Goal: Check status

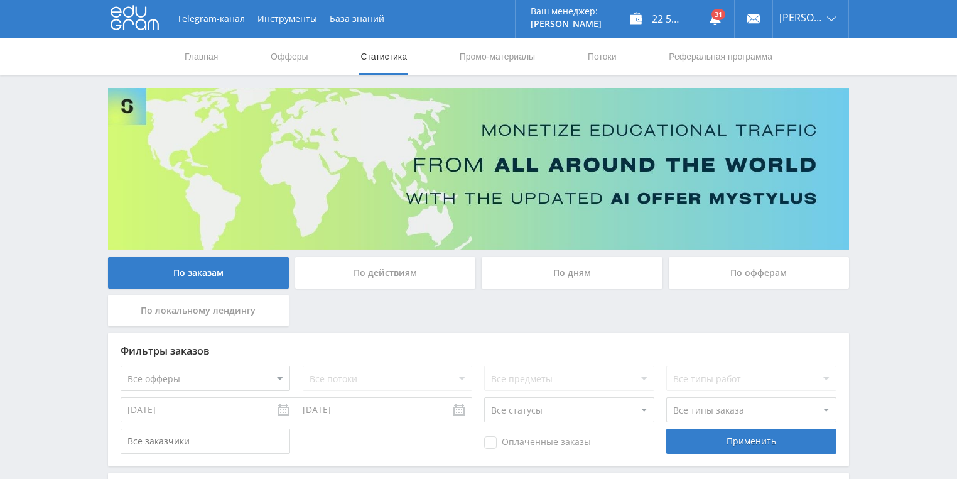
scroll to position [101, 0]
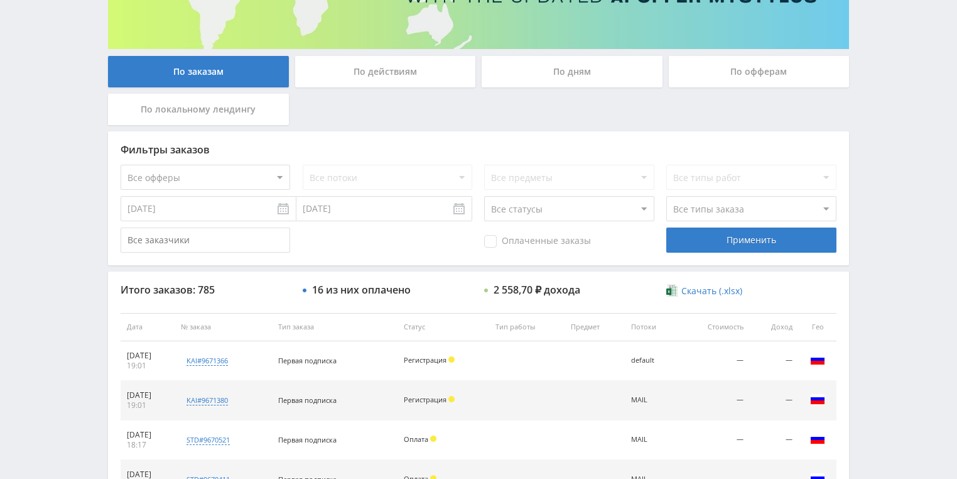
click at [393, 74] on div "По действиям" at bounding box center [385, 71] width 181 height 31
click at [0, 0] on input "По действиям" at bounding box center [0, 0] width 0 height 0
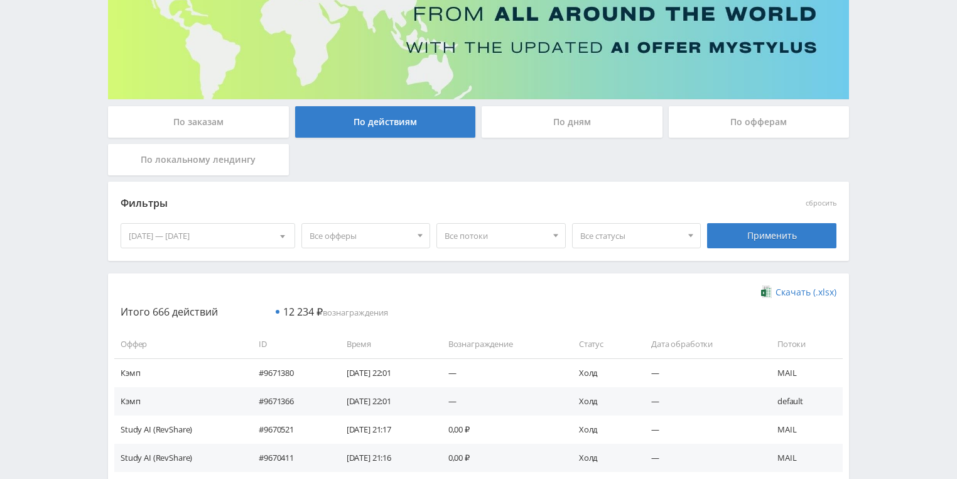
click at [553, 124] on div "По дням" at bounding box center [572, 121] width 181 height 31
click at [0, 0] on input "По дням" at bounding box center [0, 0] width 0 height 0
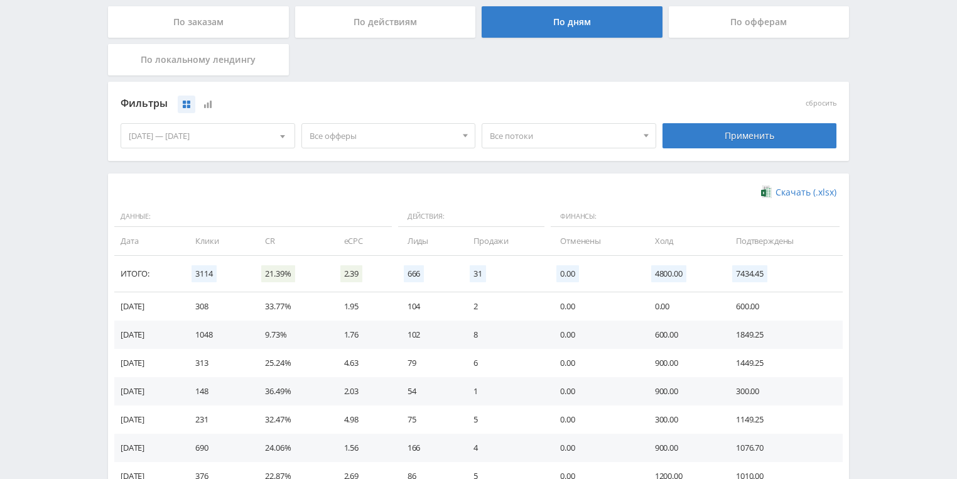
scroll to position [251, 0]
